Goal: Task Accomplishment & Management: Manage account settings

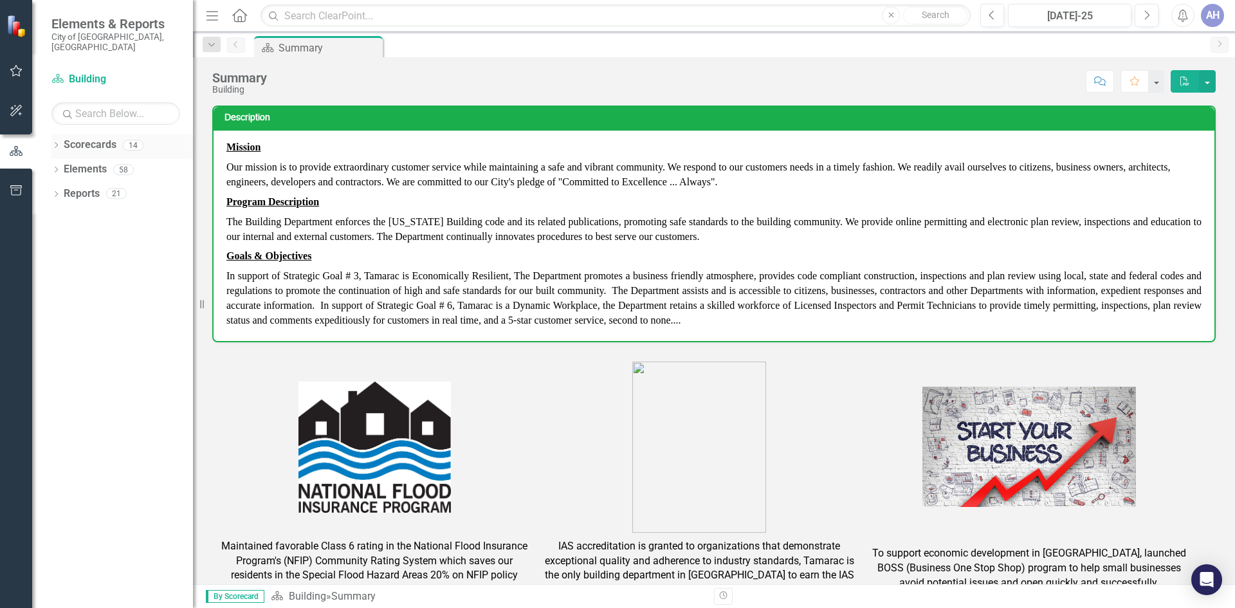
click at [58, 143] on icon "Dropdown" at bounding box center [55, 146] width 9 height 7
click at [91, 162] on link "Building" at bounding box center [132, 169] width 122 height 15
click at [61, 164] on div "Dropdown" at bounding box center [63, 169] width 10 height 11
click at [122, 187] on link "Permitting" at bounding box center [138, 194] width 109 height 15
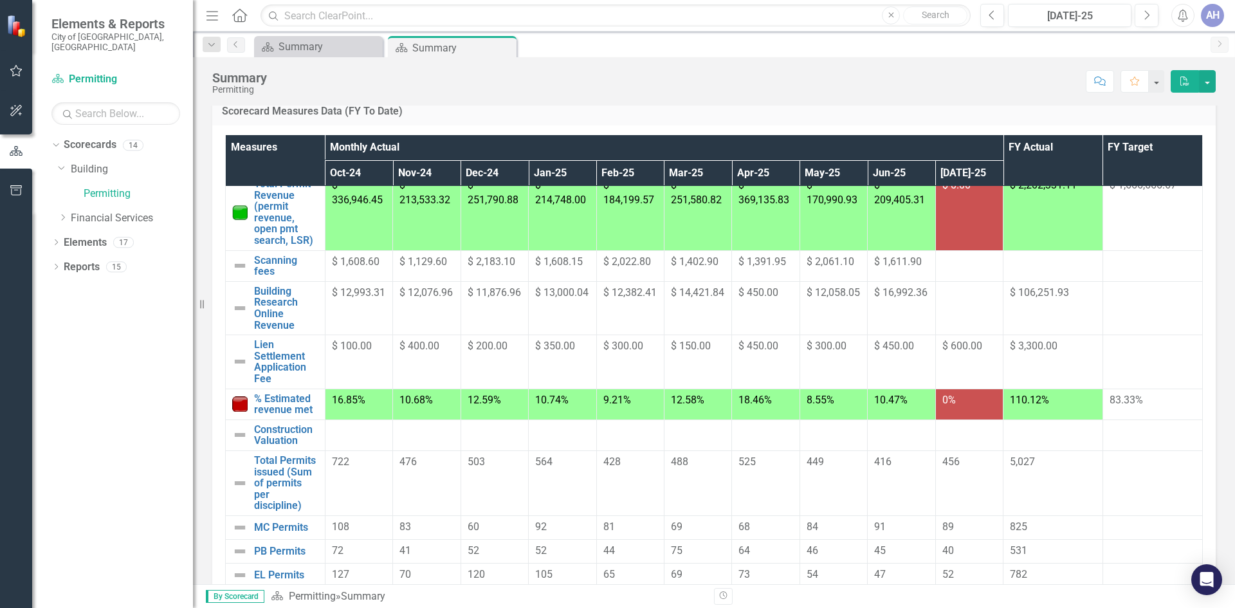
scroll to position [63, 0]
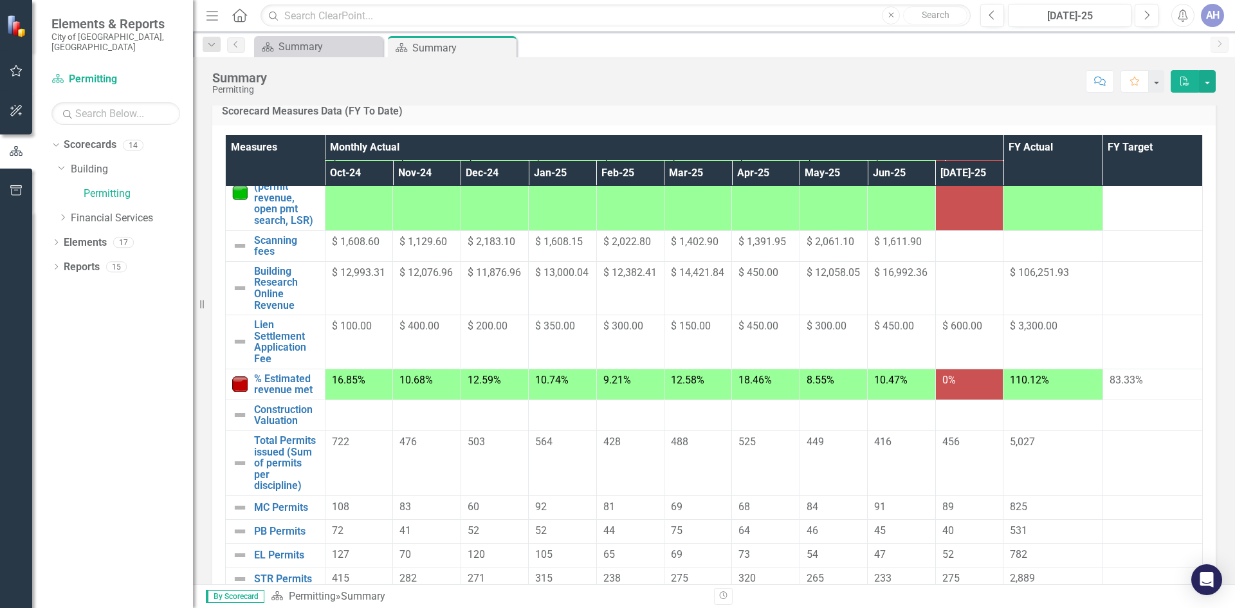
click at [1214, 21] on div "AH" at bounding box center [1212, 15] width 23 height 23
click at [1166, 157] on link "Logout Log Out" at bounding box center [1173, 162] width 102 height 24
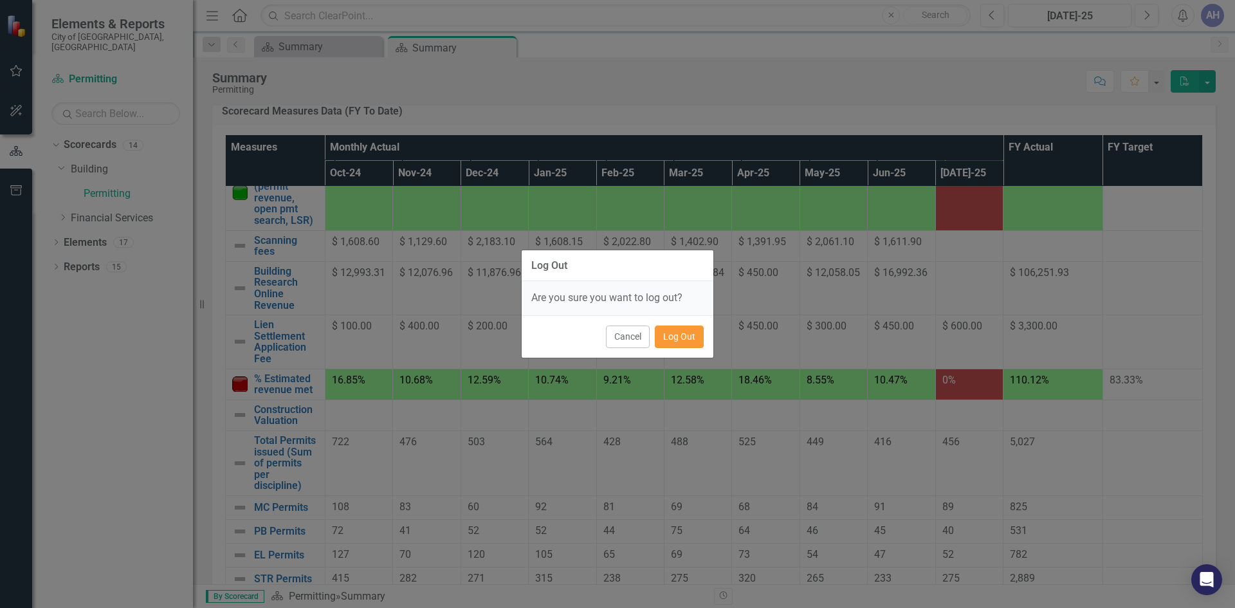
click at [688, 336] on button "Log Out" at bounding box center [679, 336] width 49 height 23
